Goal: Task Accomplishment & Management: Manage account settings

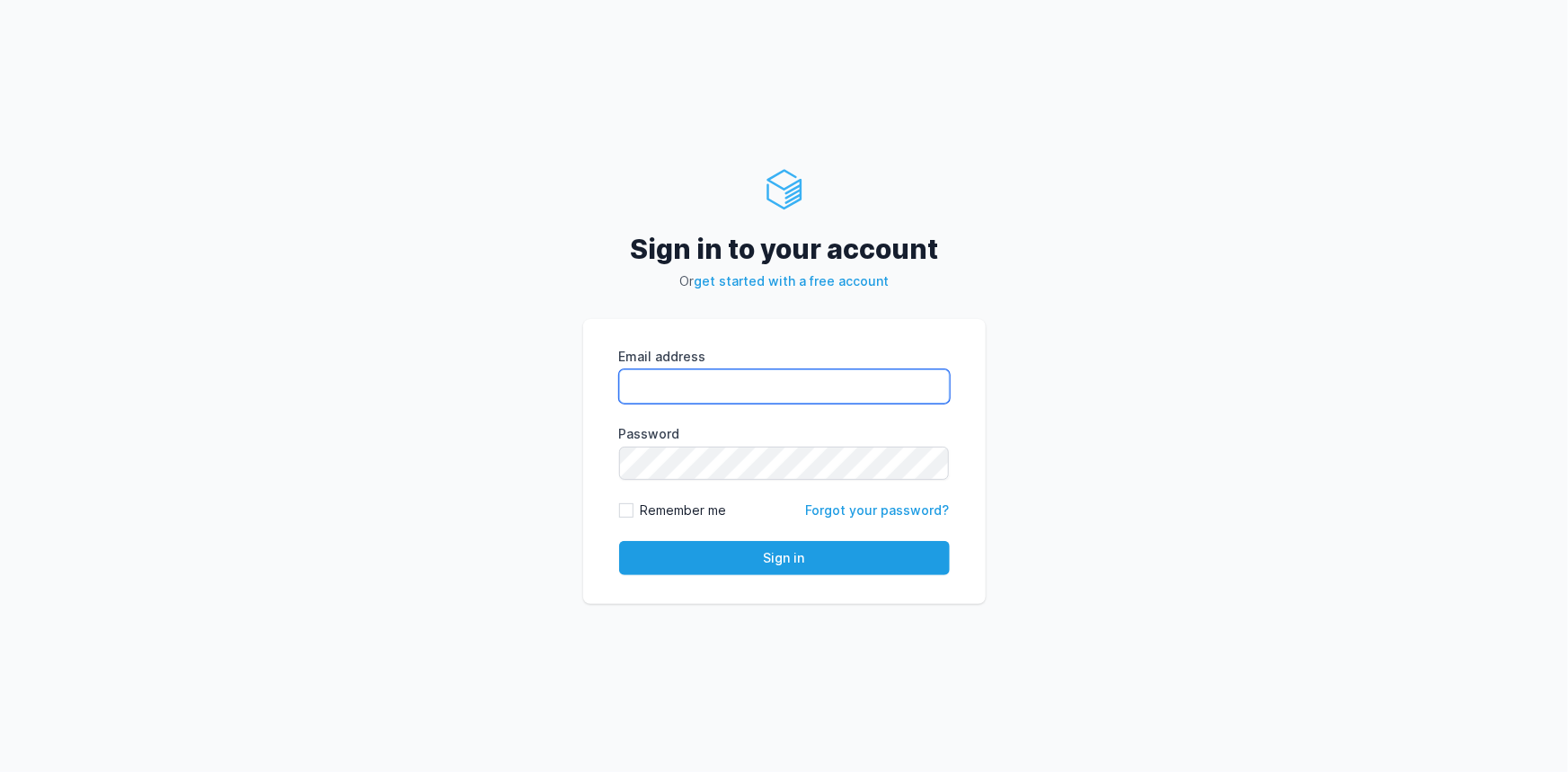
type input "[EMAIL_ADDRESS][PERSON_NAME][DOMAIN_NAME]"
click at [705, 575] on div "Email address [EMAIL_ADDRESS][PERSON_NAME][DOMAIN_NAME] eyJpdiI6ImQxcVZTd29xdjR…" at bounding box center [784, 462] width 403 height 286
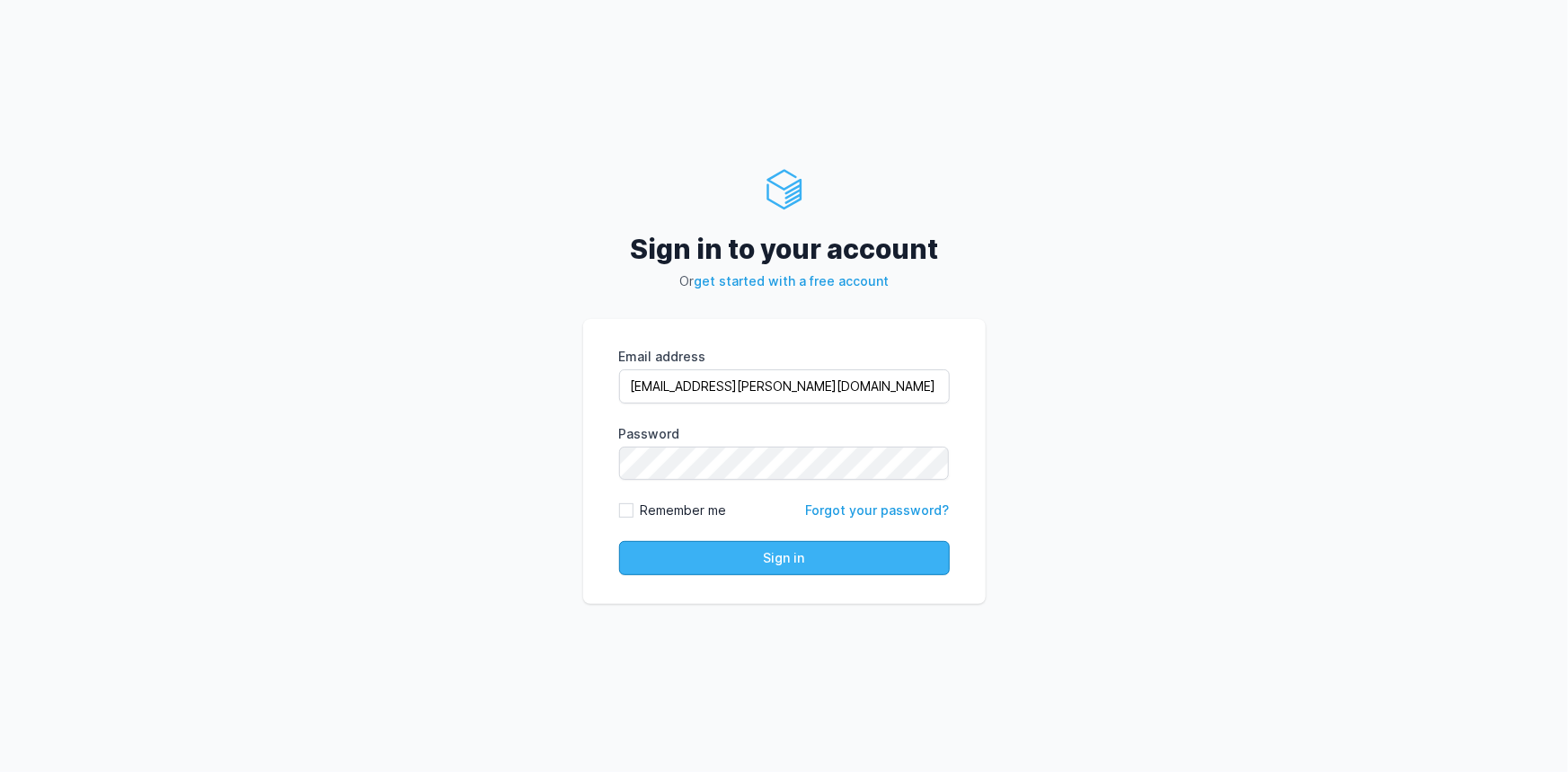
click at [699, 568] on button "Sign in" at bounding box center [784, 558] width 331 height 34
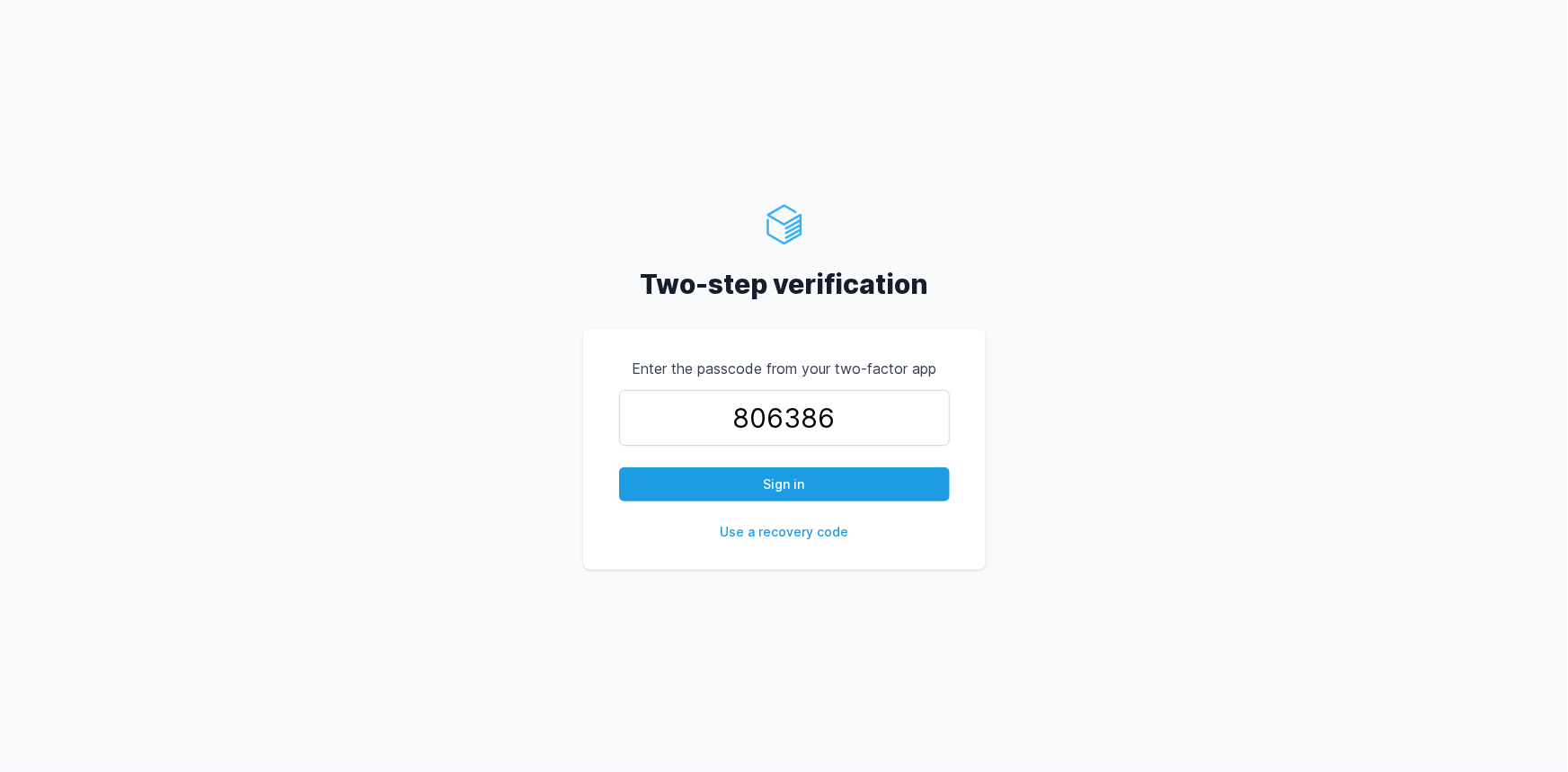
type input "806386"
click at [619, 467] on button "Sign in" at bounding box center [784, 484] width 331 height 34
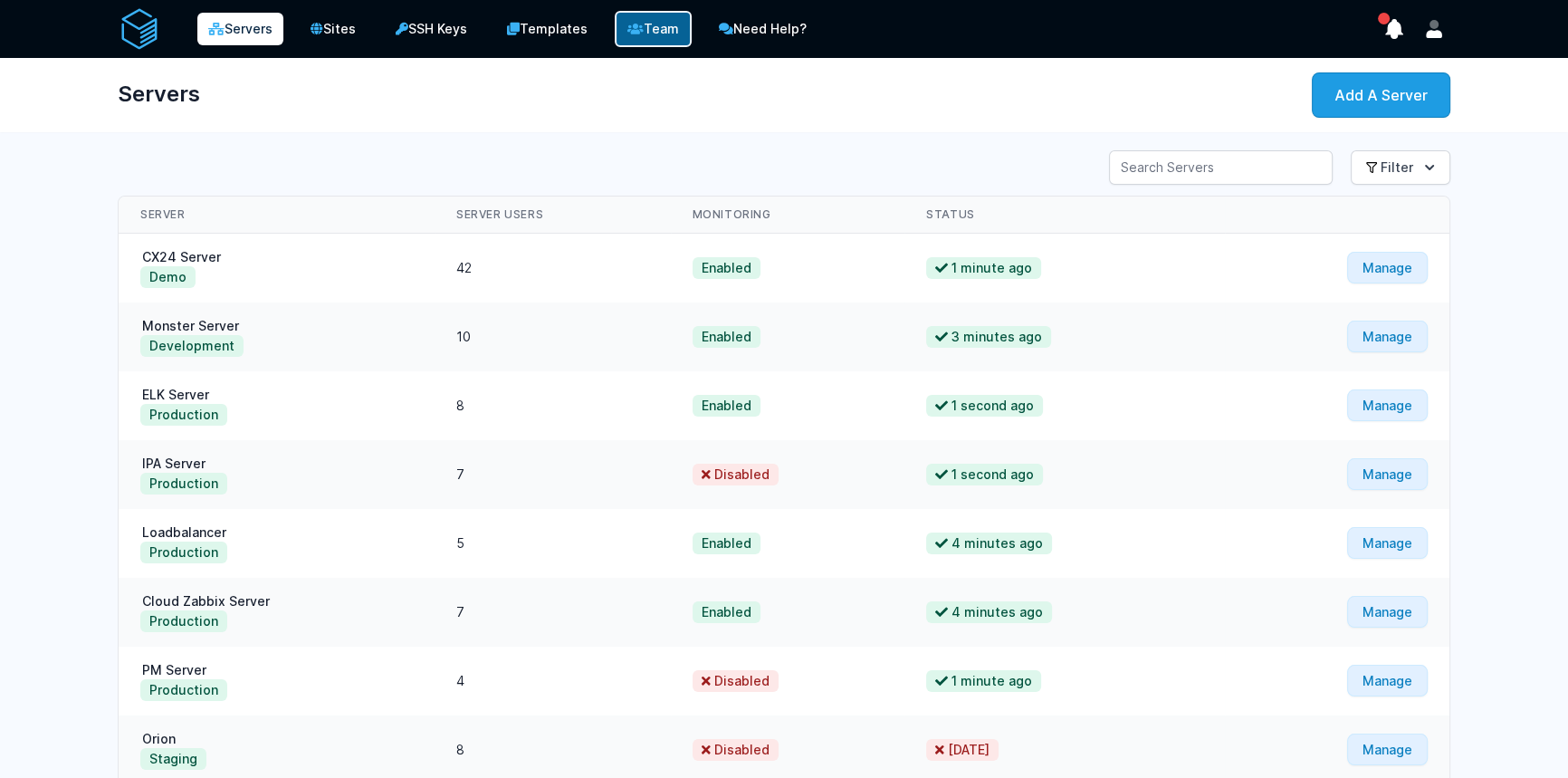
click at [660, 32] on link "Team" at bounding box center [653, 28] width 77 height 36
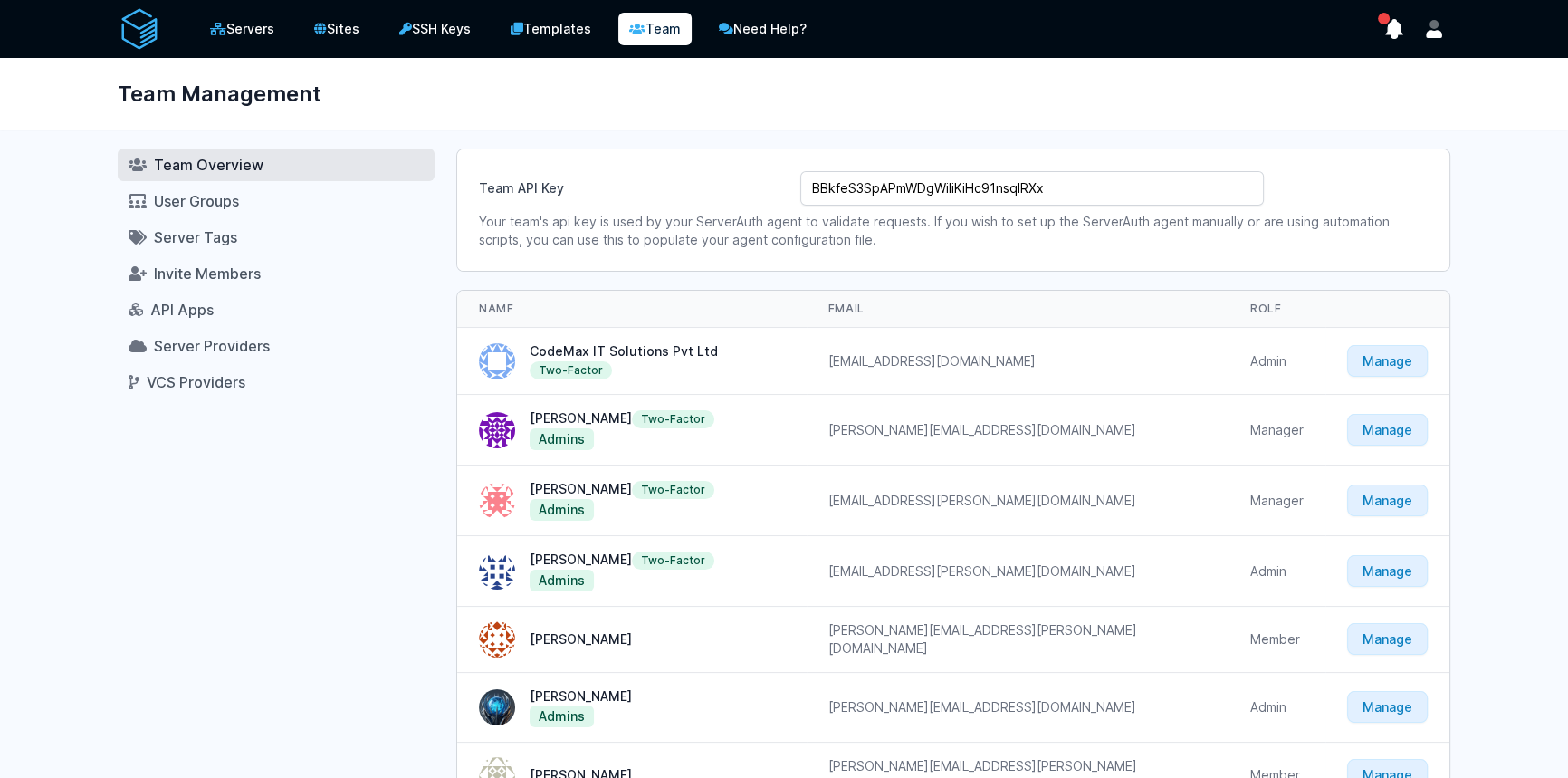
scroll to position [3419, 0]
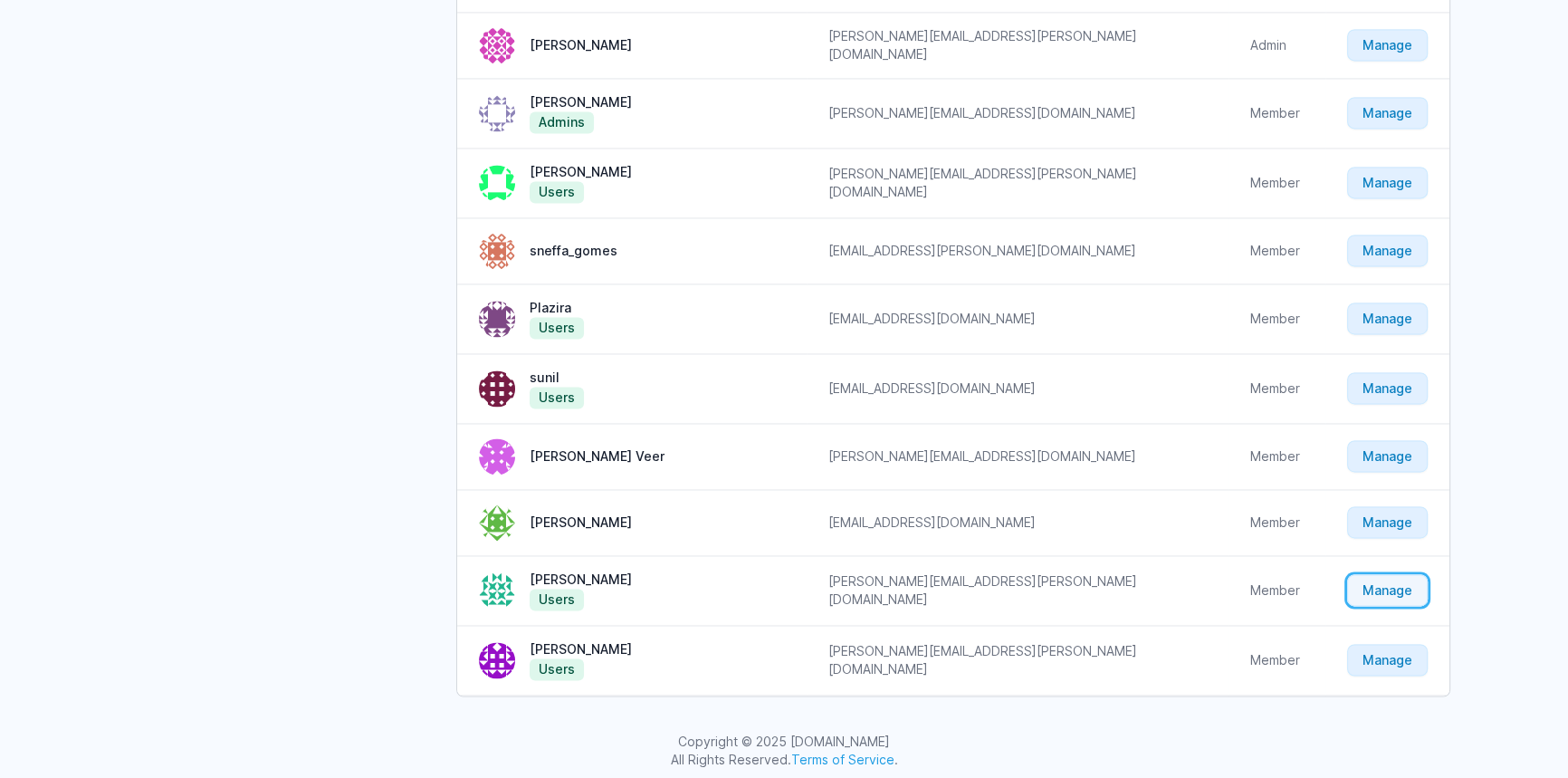
click at [1360, 575] on link "Manage" at bounding box center [1387, 589] width 81 height 31
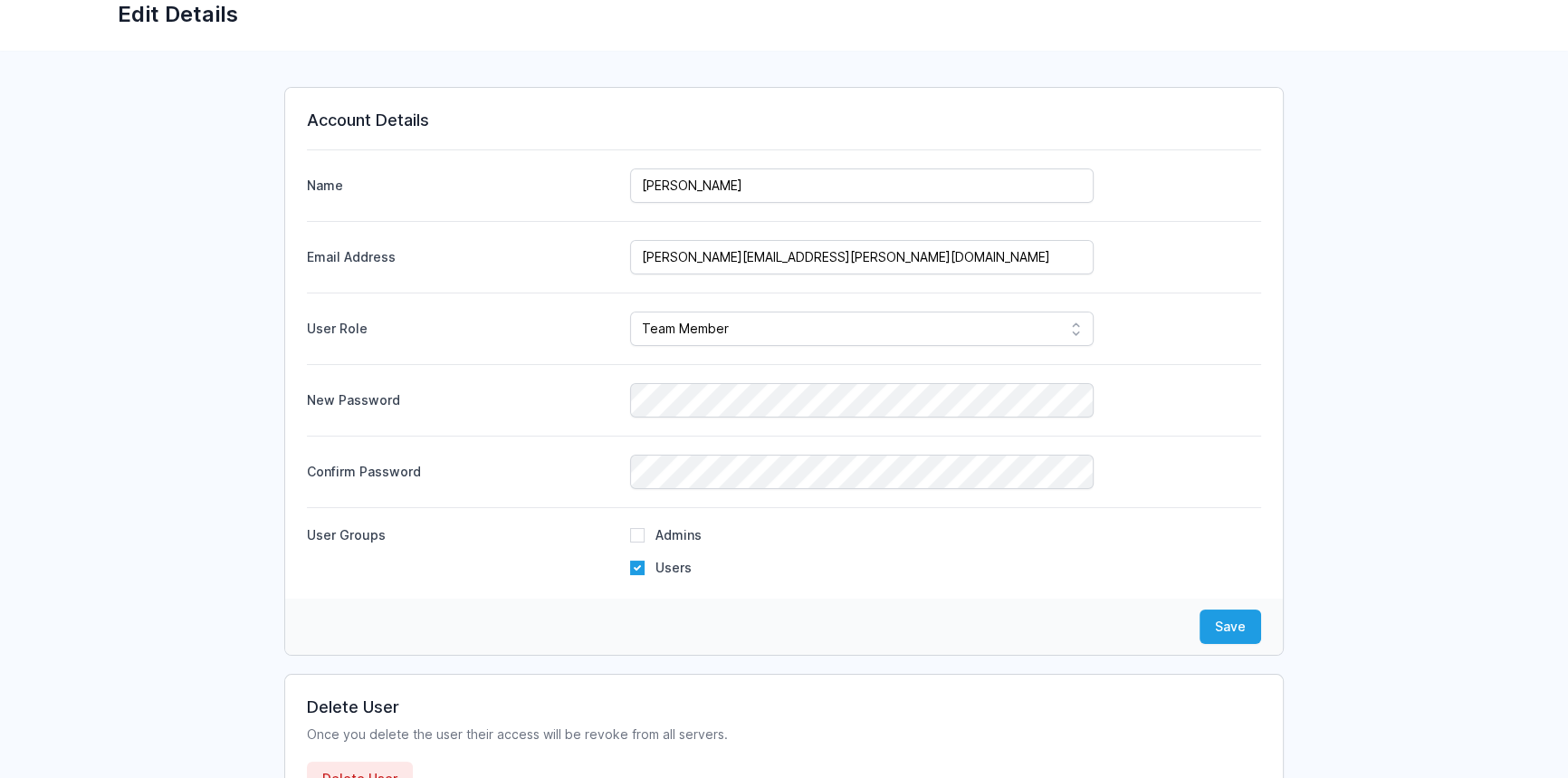
scroll to position [208, 0]
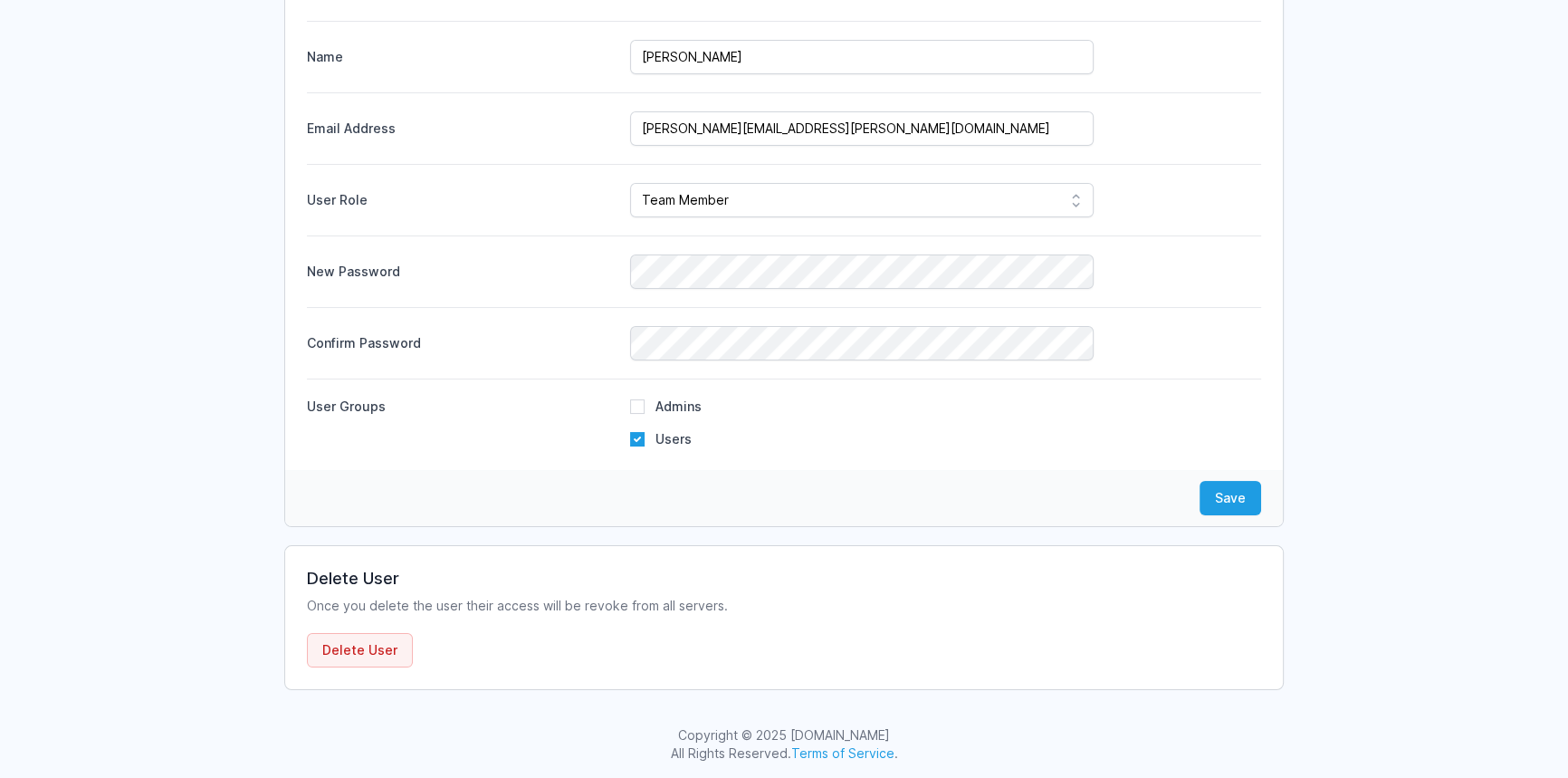
click at [332, 651] on button "Delete User" at bounding box center [360, 650] width 106 height 34
